Goal: Communication & Community: Answer question/provide support

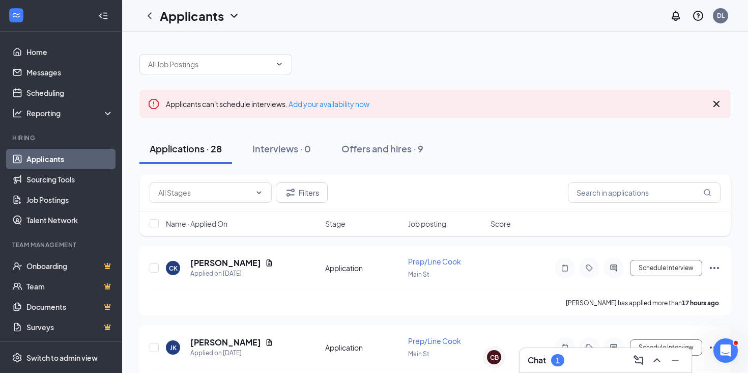
click at [601, 359] on div "Chat 1" at bounding box center [606, 360] width 156 height 16
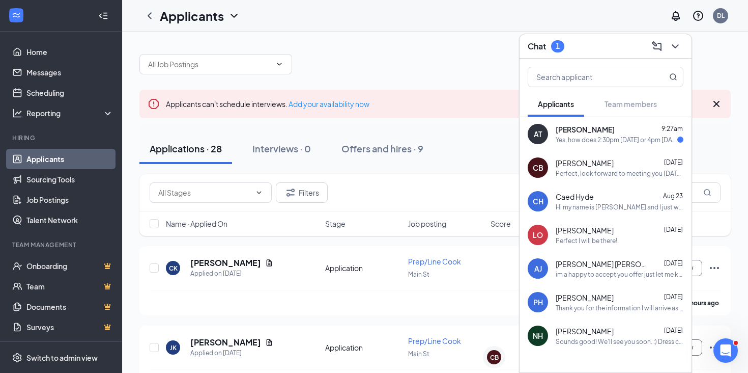
click at [606, 143] on div "Yes, how does 2:30pm [DATE] or 4pm [DATE] sounds?" at bounding box center [617, 139] width 122 height 9
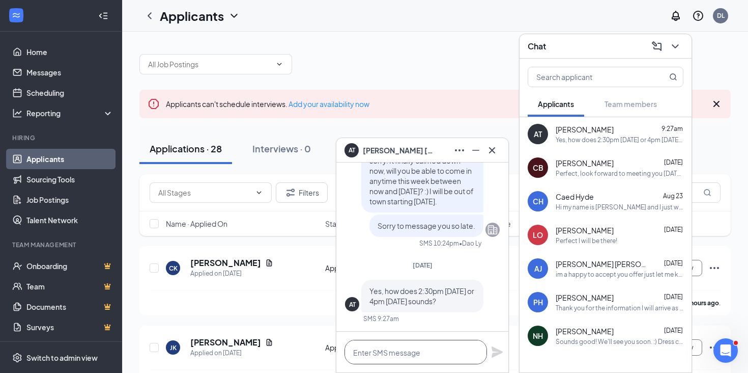
click at [431, 355] on textarea at bounding box center [416, 351] width 143 height 24
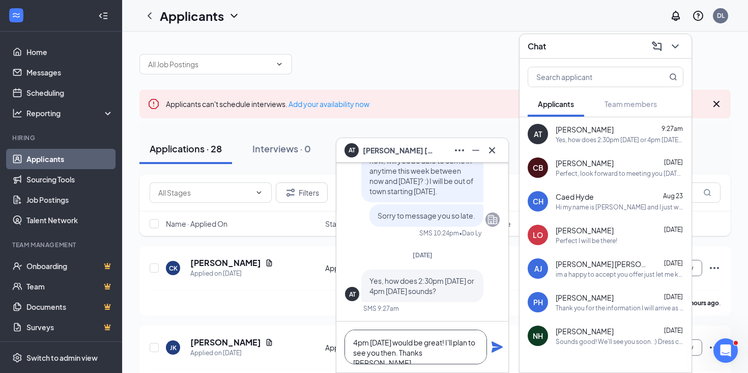
type textarea "4pm [DATE] would be great! I'll plan to see you then. Thanks [PERSON_NAME]"
click at [492, 351] on icon "Plane" at bounding box center [497, 346] width 11 height 11
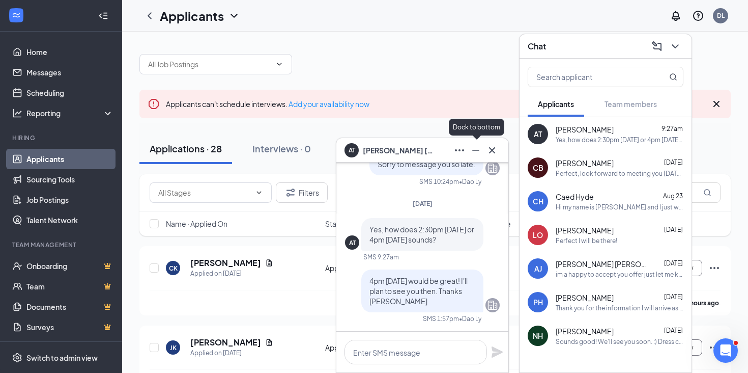
click at [479, 149] on icon "Minimize" at bounding box center [476, 150] width 12 height 12
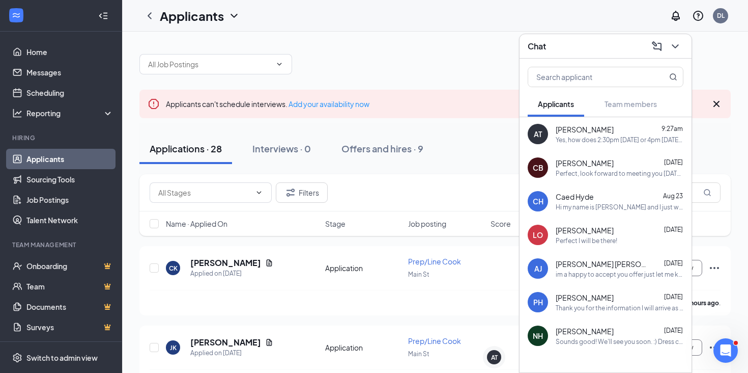
click at [576, 166] on span "[PERSON_NAME]" at bounding box center [585, 163] width 58 height 10
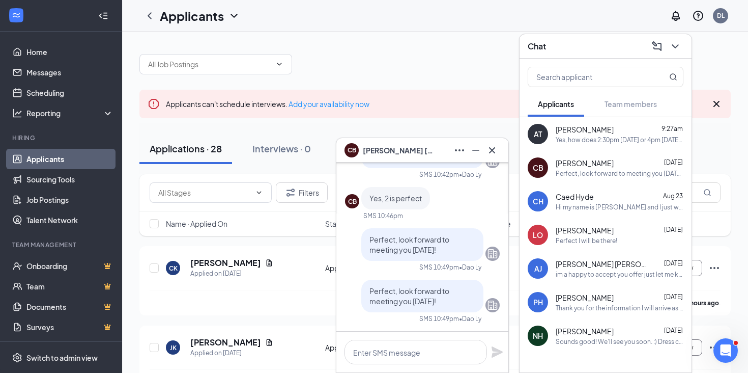
click at [396, 144] on div "CB [PERSON_NAME]" at bounding box center [390, 150] width 90 height 14
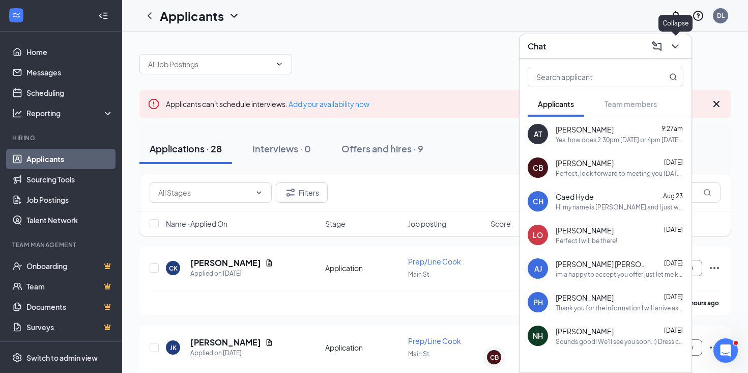
click at [675, 46] on icon "ChevronDown" at bounding box center [675, 46] width 12 height 12
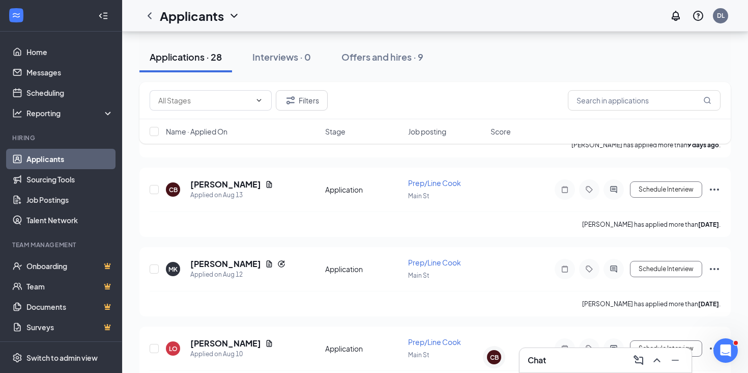
scroll to position [1754, 0]
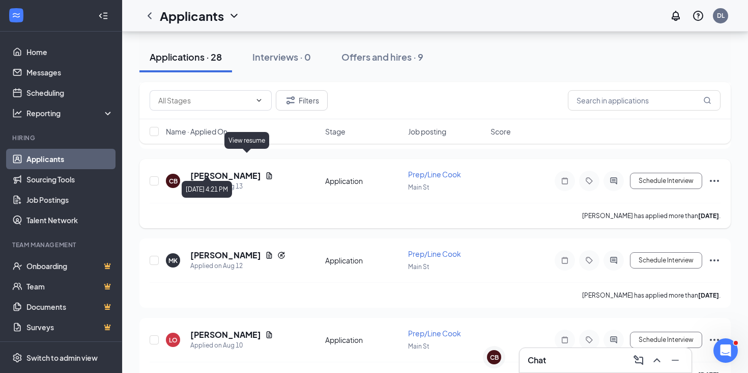
click at [265, 172] on icon "Document" at bounding box center [269, 176] width 8 height 8
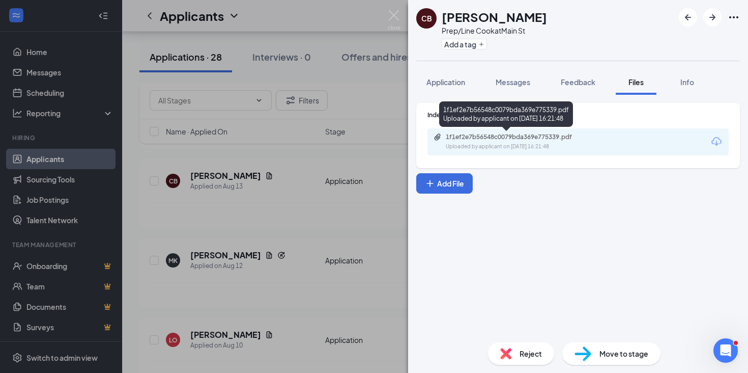
click at [552, 145] on div "Uploaded by applicant on [DATE] 16:21:48" at bounding box center [522, 147] width 153 height 8
